Goal: Information Seeking & Learning: Learn about a topic

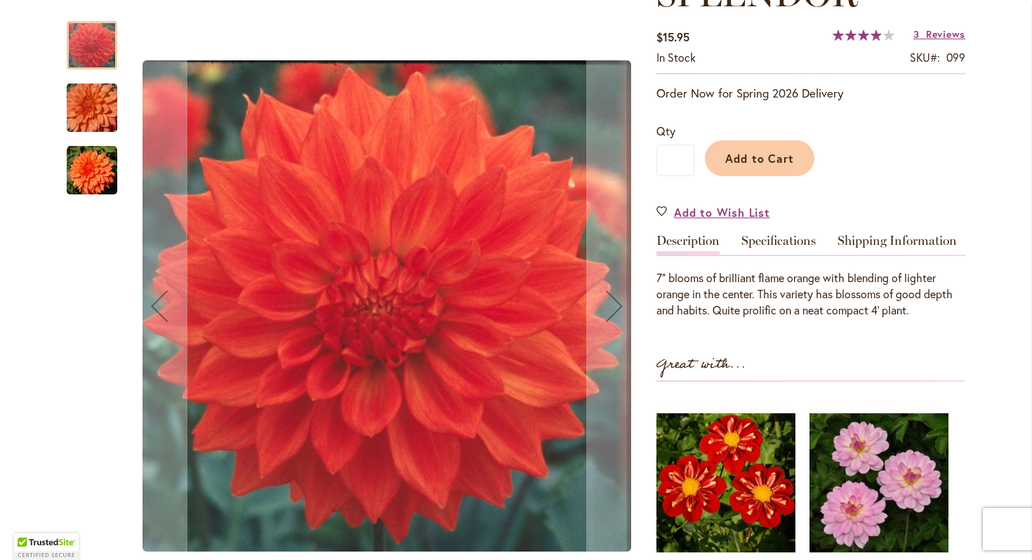
scroll to position [277, 0]
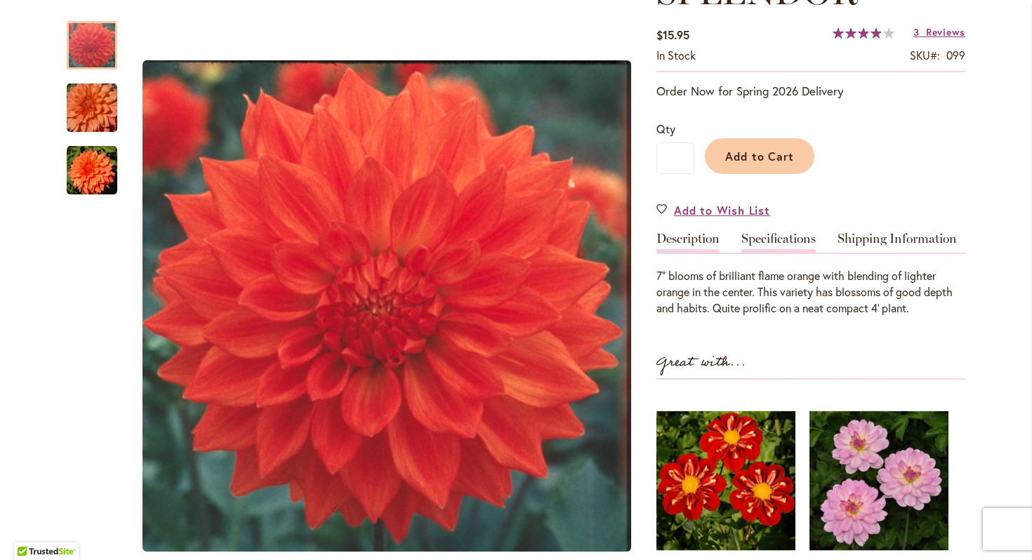
click at [764, 240] on link "Specifications" at bounding box center [778, 242] width 74 height 20
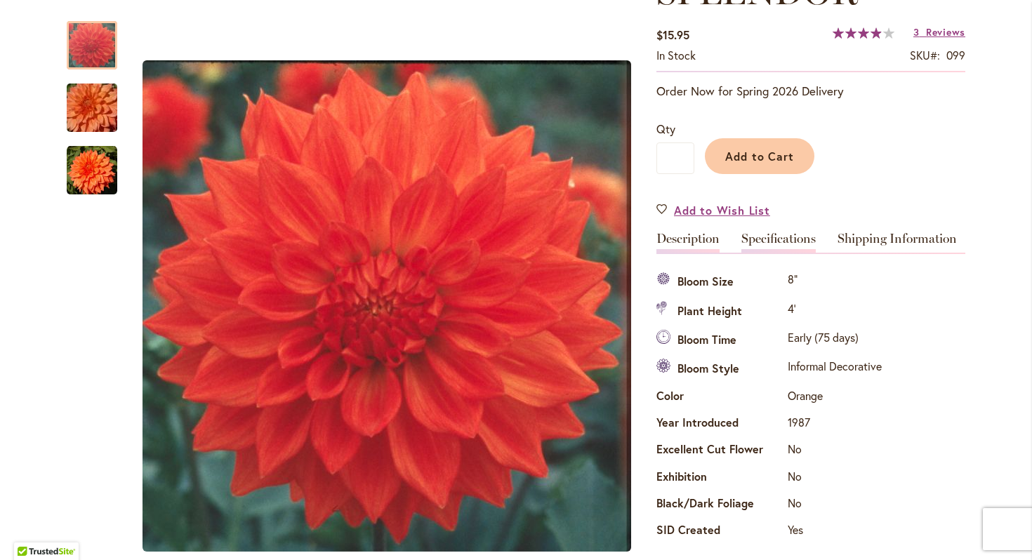
click at [710, 237] on link "Description" at bounding box center [687, 242] width 63 height 20
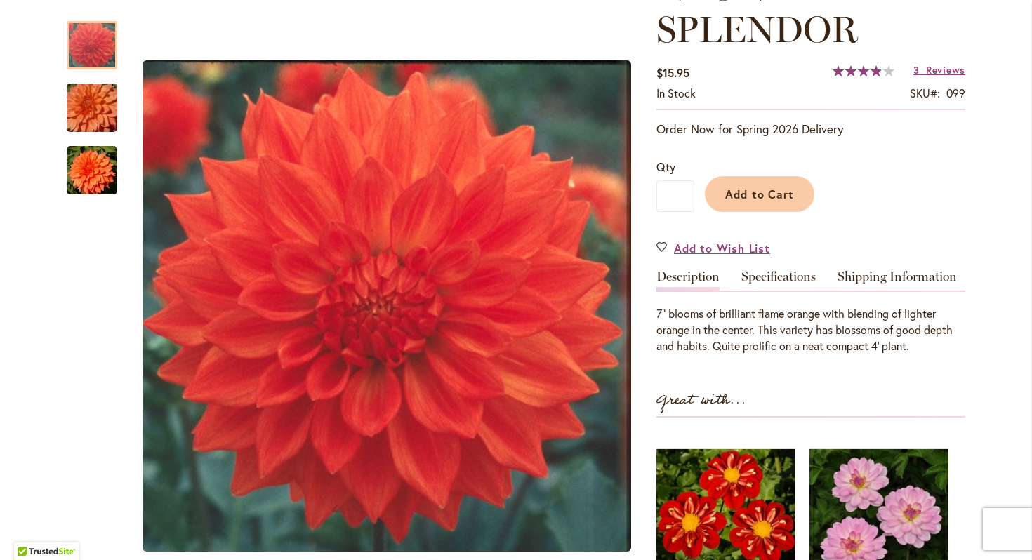
scroll to position [246, 0]
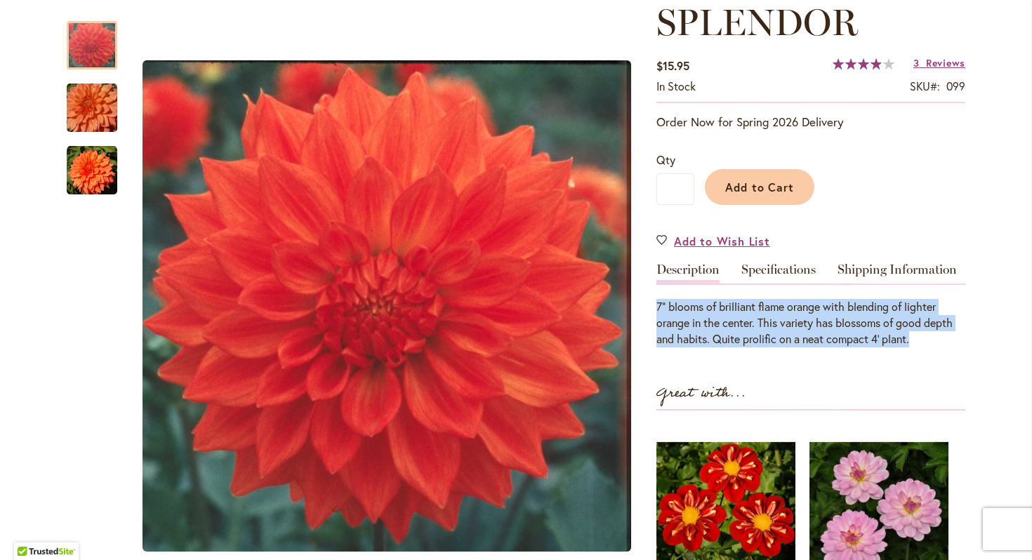
drag, startPoint x: 657, startPoint y: 307, endPoint x: 914, endPoint y: 343, distance: 260.1
click at [914, 343] on div "7" blooms of brilliant flame orange with blending of lighter orange in the cent…" at bounding box center [810, 323] width 309 height 48
copy div "7" blooms of brilliant flame orange with blending of lighter orange in the cent…"
click at [758, 267] on link "Specifications" at bounding box center [778, 273] width 74 height 20
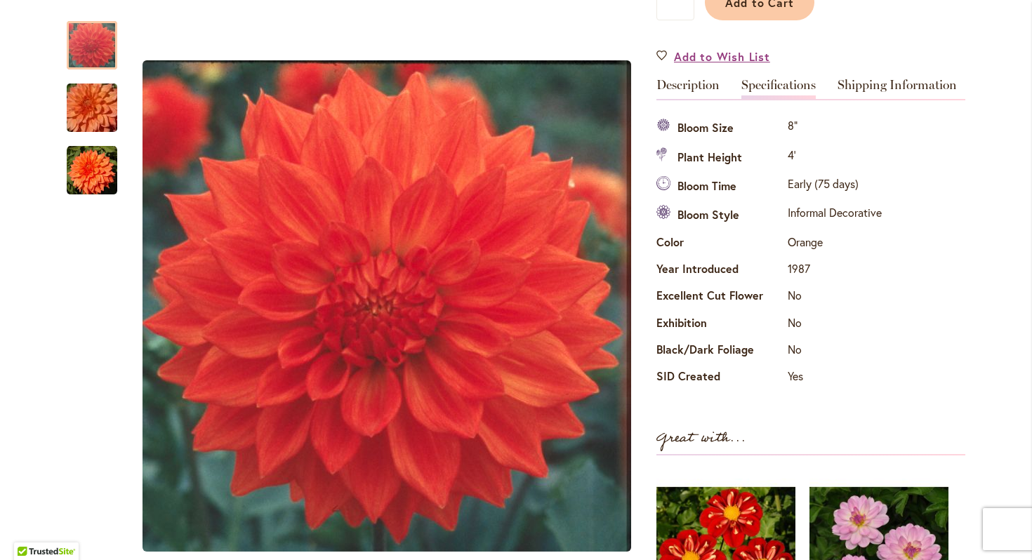
scroll to position [430, 0]
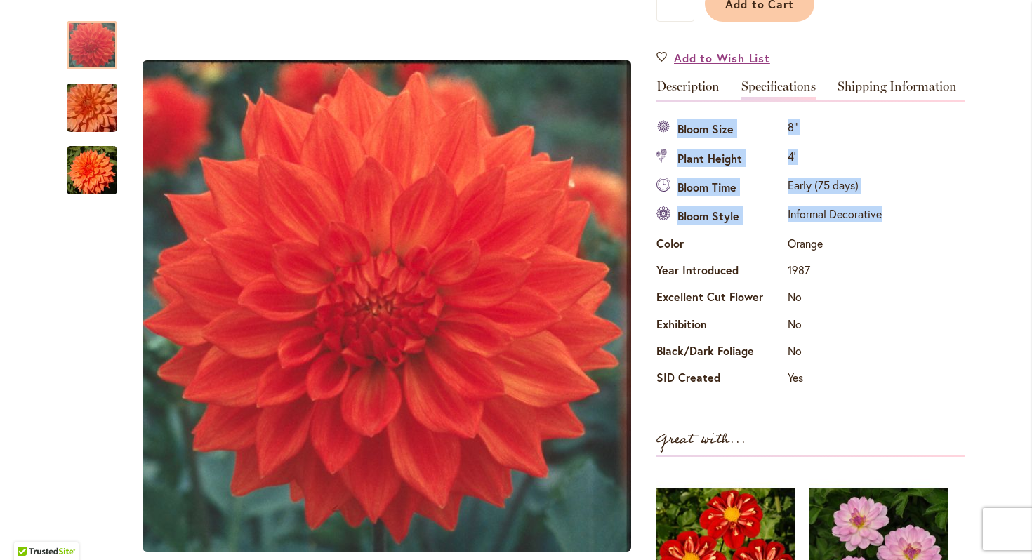
drag, startPoint x: 678, startPoint y: 128, endPoint x: 879, endPoint y: 217, distance: 220.0
click at [879, 217] on tbody "Bloom Size 8" Plant Height 4' Bloom Time Early (75 days) Bloom Style Informal D…" at bounding box center [770, 254] width 229 height 277
copy tbody "Bloom Size 8" Plant Height 4' Bloom Time Early (75 days) Bloom Style Informal D…"
click at [709, 185] on th "Bloom Time" at bounding box center [720, 188] width 128 height 29
drag, startPoint x: 679, startPoint y: 132, endPoint x: 839, endPoint y: 240, distance: 193.1
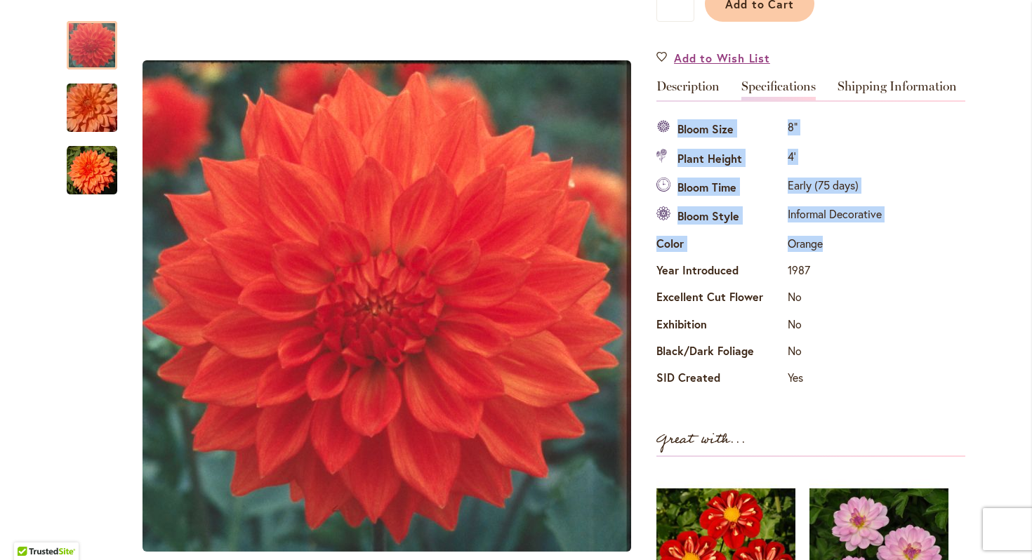
click at [839, 240] on tbody "Bloom Size 8" Plant Height 4' Bloom Time Early (75 days) Bloom Style Informal D…" at bounding box center [770, 254] width 229 height 277
copy tbody "Bloom Size 8" Plant Height 4' Bloom Time Early (75 days) Bloom Style Informal D…"
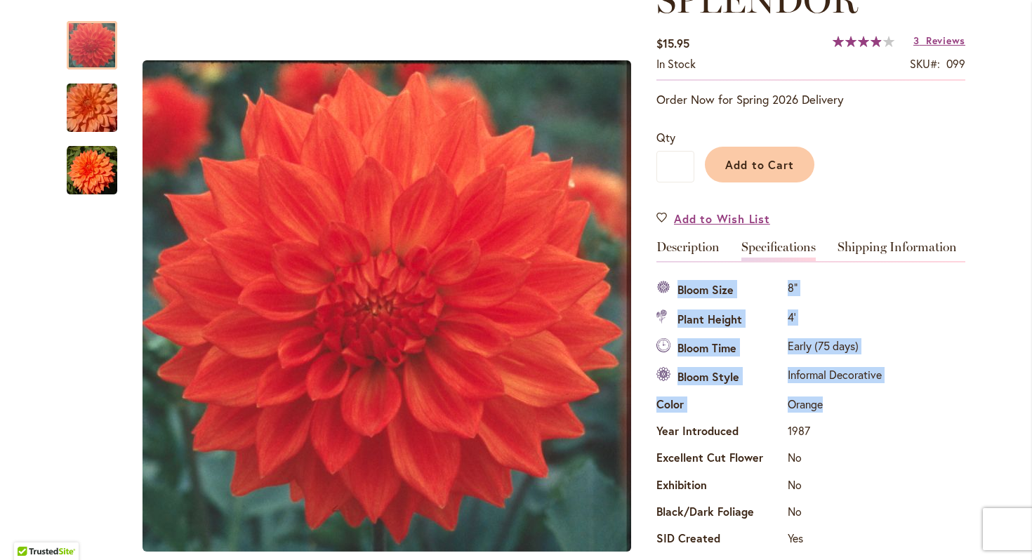
scroll to position [267, 0]
